Goal: Obtain resource: Obtain resource

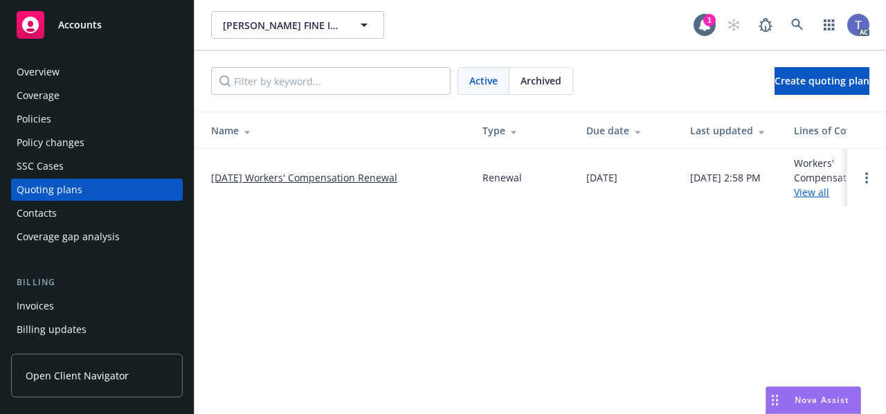
click at [539, 91] on div "Archived" at bounding box center [540, 81] width 63 height 26
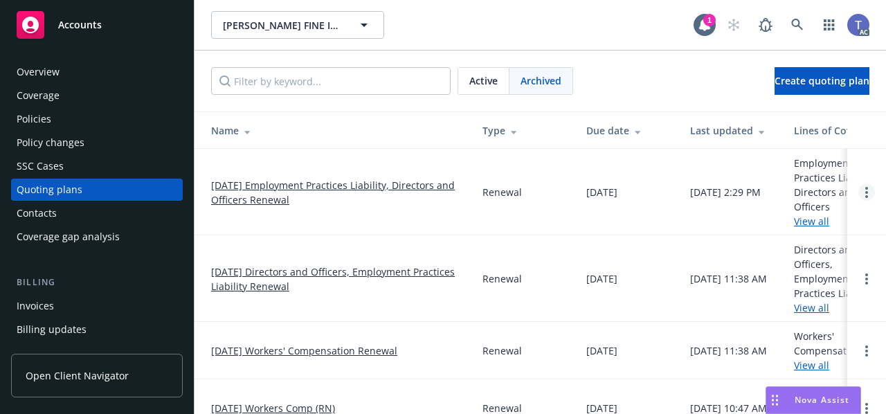
click at [858, 196] on link "Open options" at bounding box center [866, 192] width 17 height 17
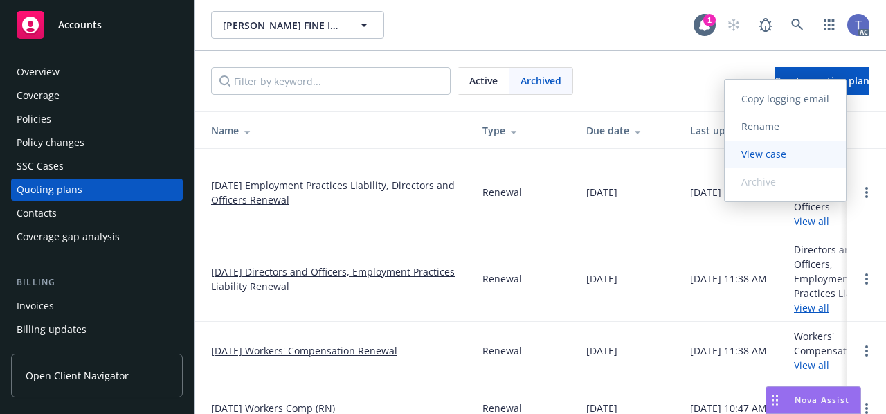
click at [782, 154] on span "View case" at bounding box center [763, 153] width 78 height 13
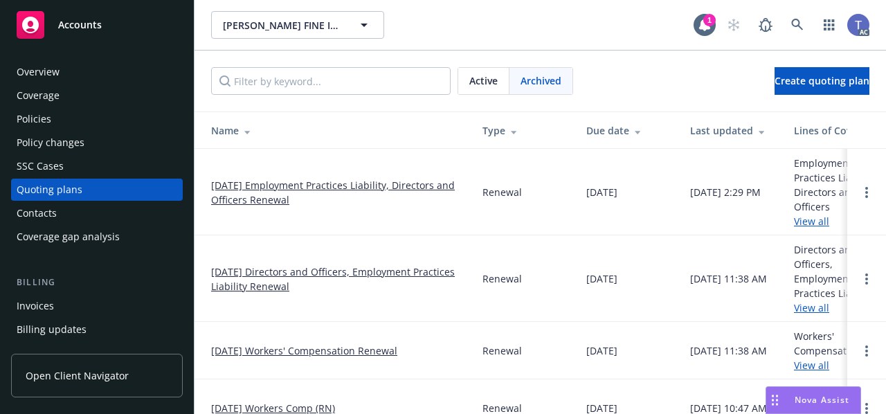
click at [58, 120] on div "Policies" at bounding box center [97, 119] width 160 height 22
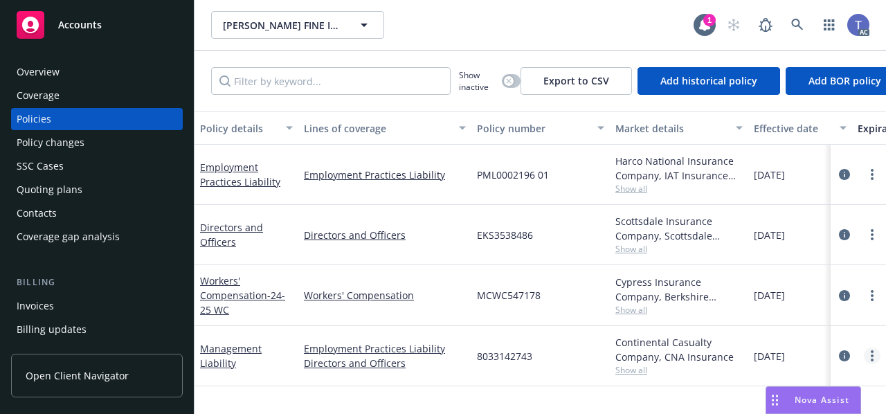
click at [872, 356] on circle "more" at bounding box center [871, 355] width 3 height 3
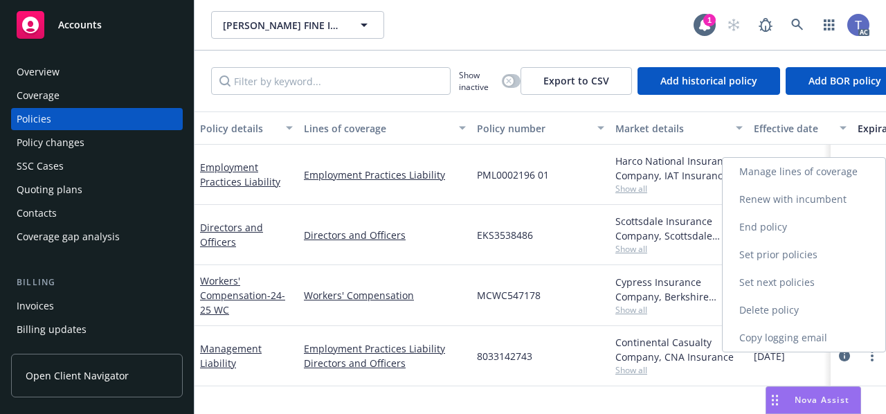
click at [820, 330] on link "Copy logging email" at bounding box center [803, 338] width 163 height 28
